Goal: Task Accomplishment & Management: Manage account settings

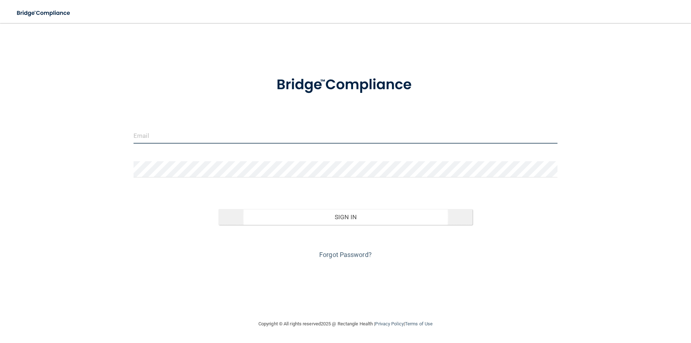
type input "[EMAIL_ADDRESS][DOMAIN_NAME]"
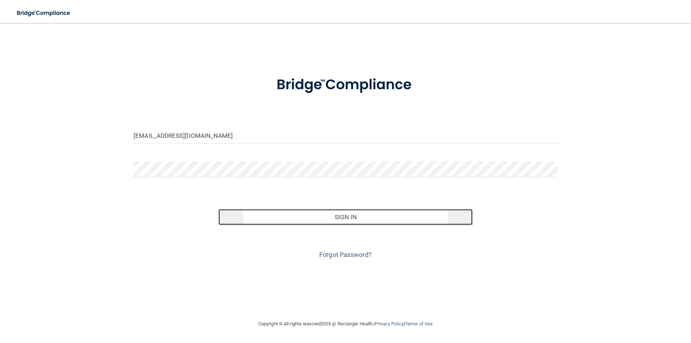
click at [347, 220] on button "Sign In" at bounding box center [346, 217] width 255 height 16
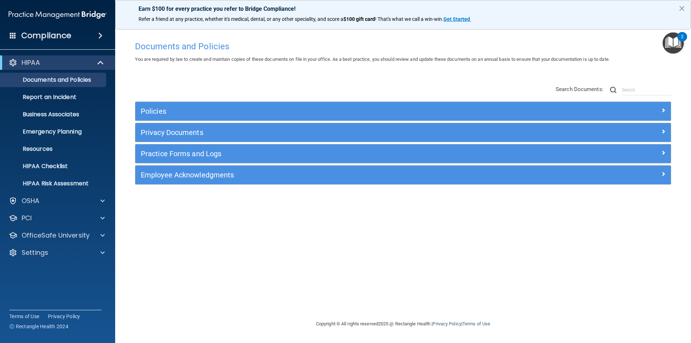
click at [678, 40] on img "Open Resource Center, 2 new notifications" at bounding box center [673, 42] width 21 height 21
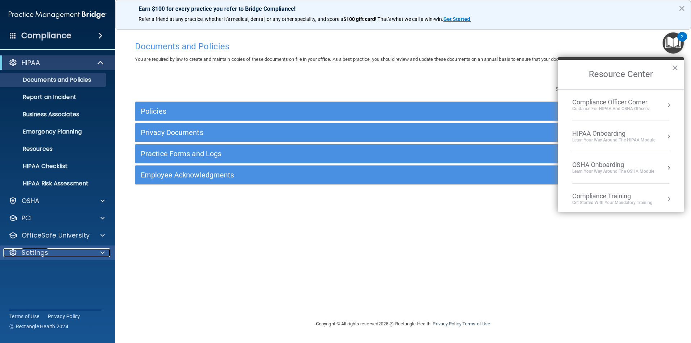
click at [36, 250] on p "Settings" at bounding box center [35, 252] width 27 height 9
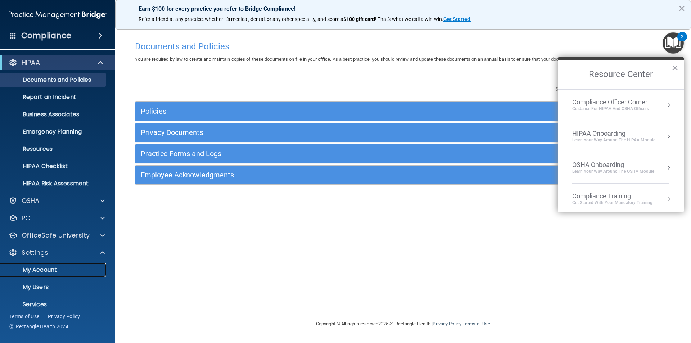
click at [48, 271] on p "My Account" at bounding box center [54, 269] width 98 height 7
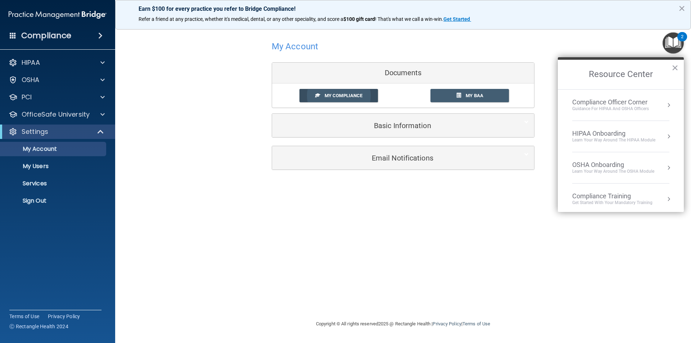
click at [358, 95] on span "My Compliance" at bounding box center [344, 95] width 38 height 5
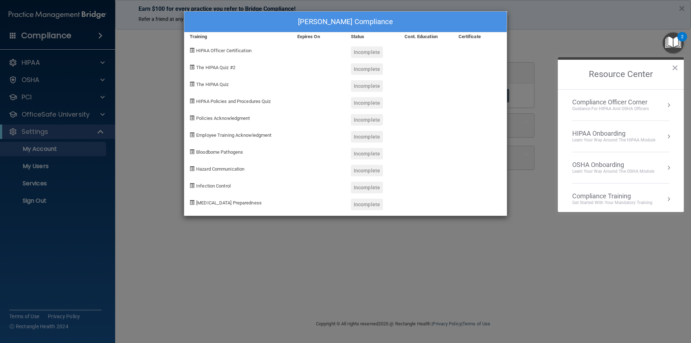
click at [179, 127] on div "[PERSON_NAME] Compliance Training Expires On Status Cont. Education Certificate…" at bounding box center [345, 171] width 691 height 343
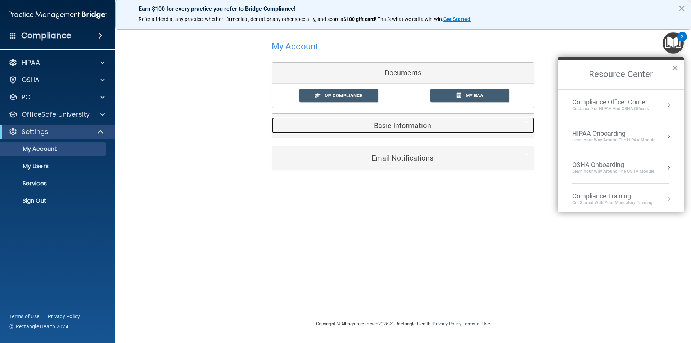
click at [408, 128] on h5 "Basic Information" at bounding box center [392, 126] width 229 height 8
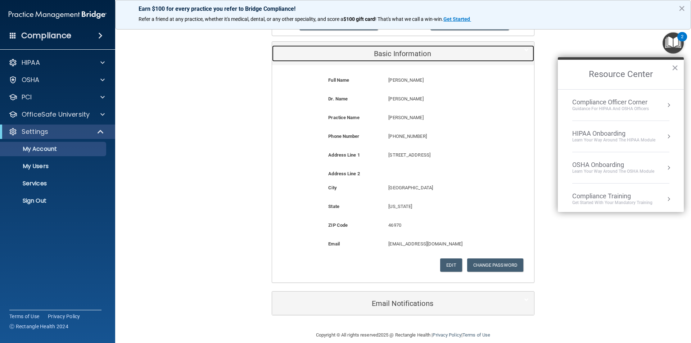
scroll to position [81, 0]
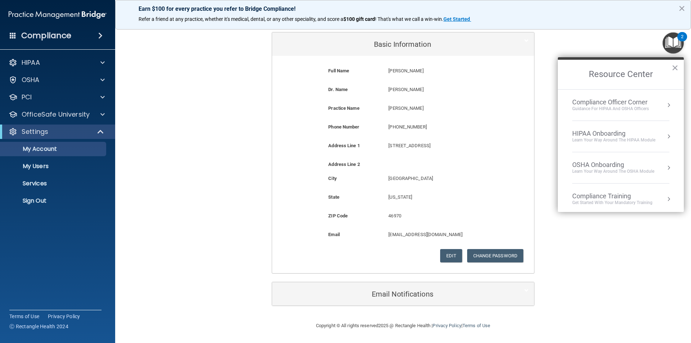
click at [12, 35] on span at bounding box center [13, 35] width 6 height 6
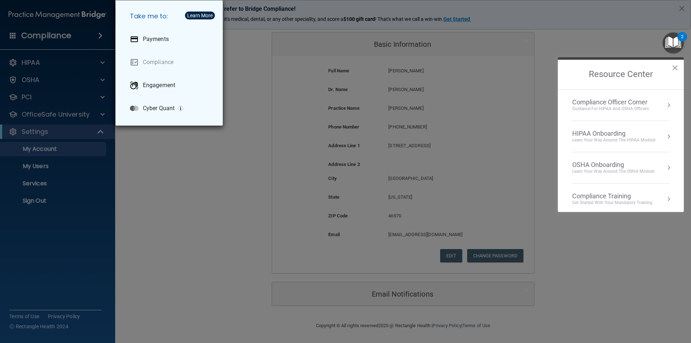
click at [245, 37] on div "Take me to: Payments Compliance Engagement Cyber Quant" at bounding box center [345, 171] width 691 height 343
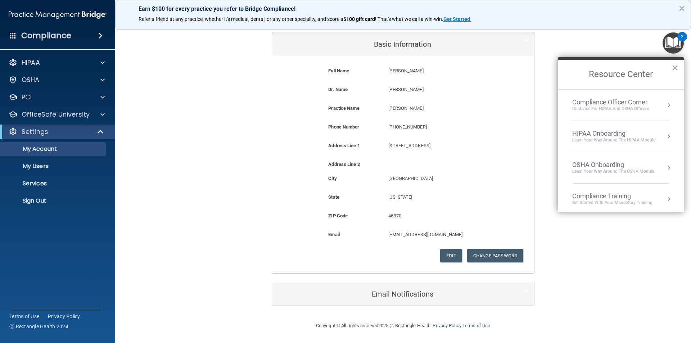
scroll to position [0, 0]
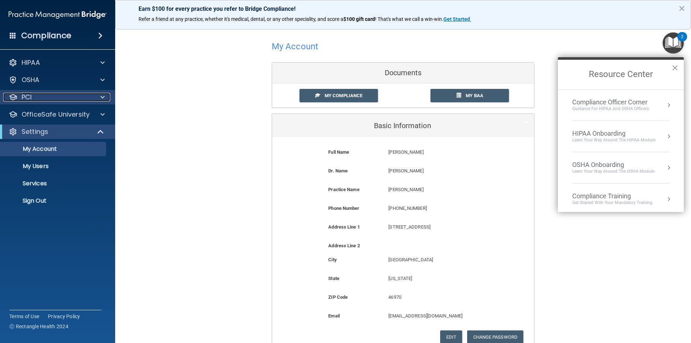
click at [103, 96] on span at bounding box center [102, 97] width 4 height 9
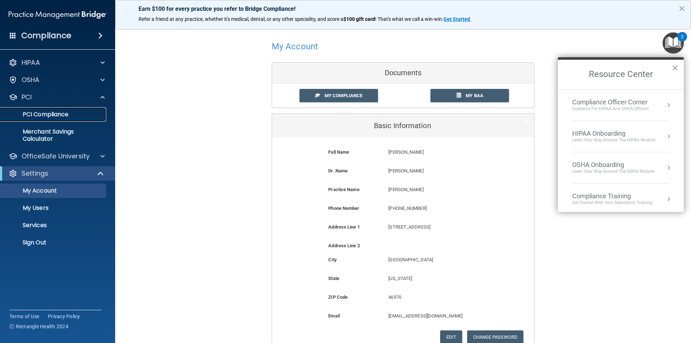
click at [60, 111] on p "PCI Compliance" at bounding box center [54, 114] width 98 height 7
click at [475, 94] on span "My BAA" at bounding box center [475, 95] width 18 height 5
click at [331, 95] on span "My Compliance" at bounding box center [344, 95] width 38 height 5
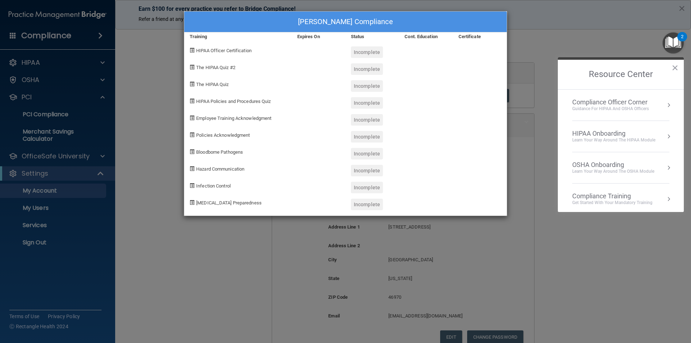
click at [152, 59] on div "[PERSON_NAME] Compliance Training Expires On Status Cont. Education Certificate…" at bounding box center [345, 171] width 691 height 343
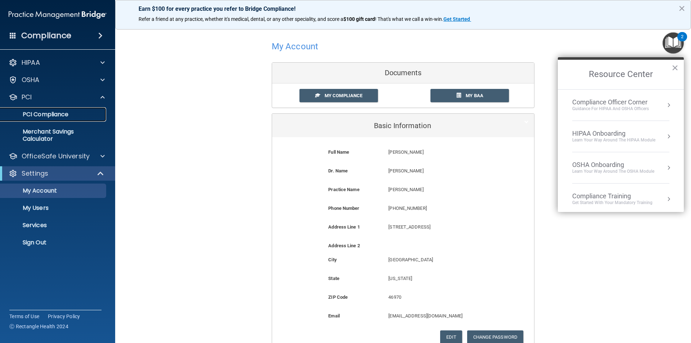
click at [46, 113] on p "PCI Compliance" at bounding box center [54, 114] width 98 height 7
